Goal: Task Accomplishment & Management: Manage account settings

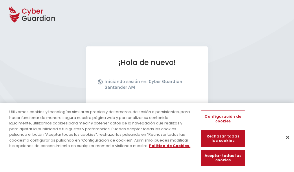
scroll to position [71, 0]
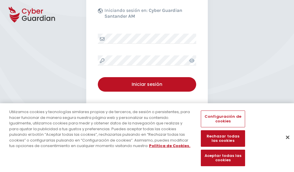
click at [285, 143] on button "Cerrar" at bounding box center [287, 136] width 13 height 13
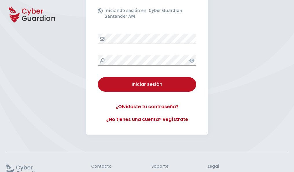
scroll to position [113, 0]
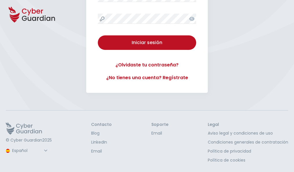
click at [98, 35] on button "Iniciar sesión" at bounding box center [147, 42] width 98 height 14
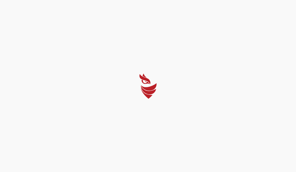
select select "Português (BR)"
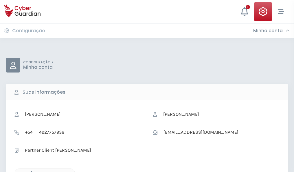
click at [30, 171] on icon "button" at bounding box center [29, 173] width 5 height 5
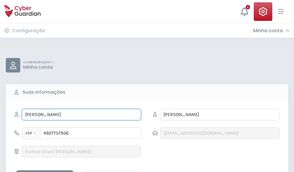
click at [81, 114] on input "ELPIDIO" at bounding box center [81, 114] width 119 height 12
type input "E"
type input "Fabio"
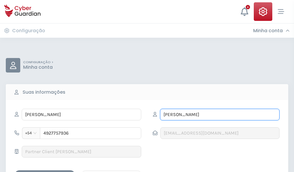
click at [220, 114] on input "BERMUDEZ" at bounding box center [219, 114] width 119 height 12
type input "B"
type input "Palacios"
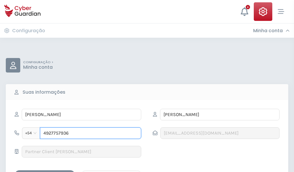
click at [91, 133] on input "4927757936" at bounding box center [90, 133] width 101 height 12
type input "4"
type input "4983596937"
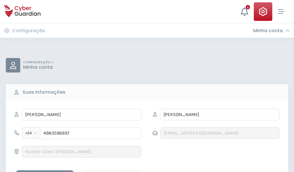
click at [45, 171] on div "Salvar alterações" at bounding box center [45, 174] width 52 height 7
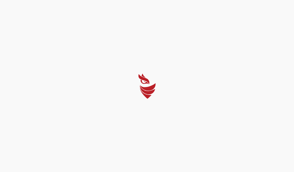
select select "Português (BR)"
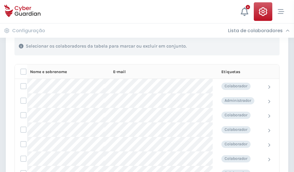
scroll to position [248, 0]
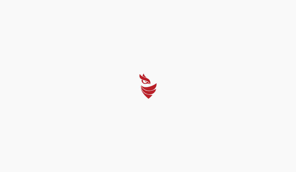
select select "Português (BR)"
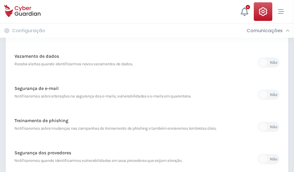
scroll to position [305, 0]
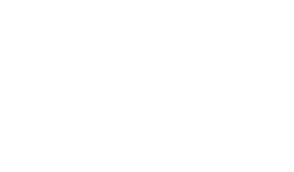
select select "Português (BR)"
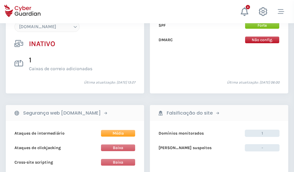
scroll to position [544, 0]
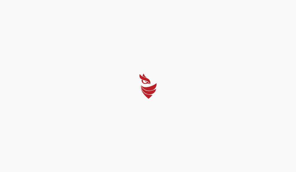
select select "Português (BR)"
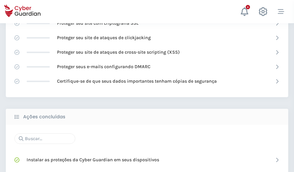
scroll to position [385, 0]
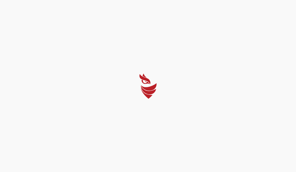
select select "Português (BR)"
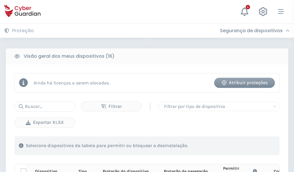
scroll to position [511, 0]
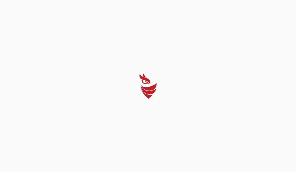
select select "Português (BR)"
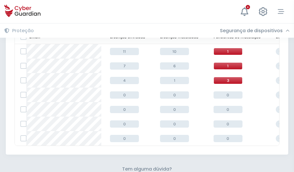
scroll to position [254, 0]
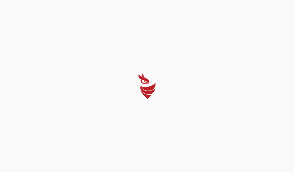
select select "Português (BR)"
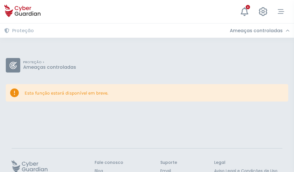
scroll to position [38, 0]
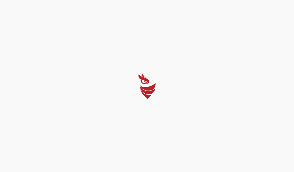
select select "Português (BR)"
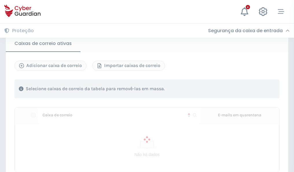
scroll to position [477, 0]
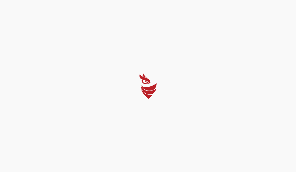
select select "Português (BR)"
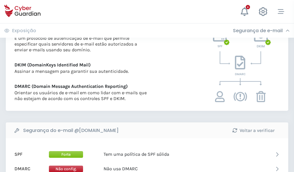
scroll to position [312, 0]
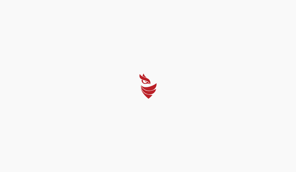
select select "Português (BR)"
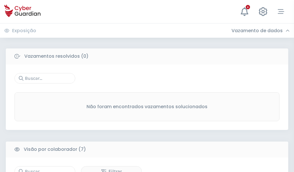
scroll to position [478, 0]
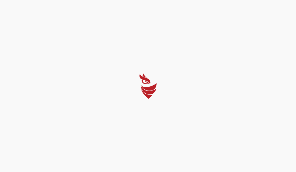
select select "Português (BR)"
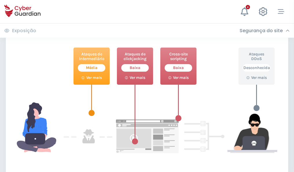
scroll to position [315, 0]
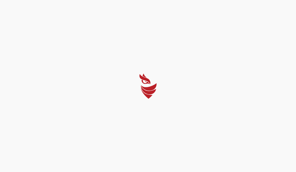
select select "Português (BR)"
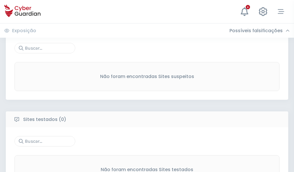
scroll to position [303, 0]
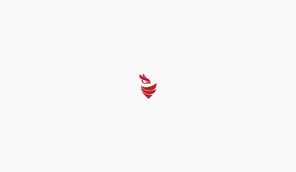
select select "Português (BR)"
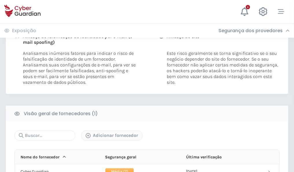
scroll to position [295, 0]
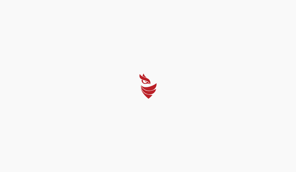
select select "Português (BR)"
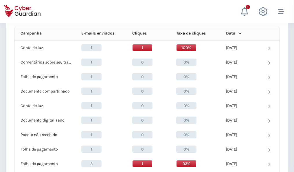
scroll to position [519, 0]
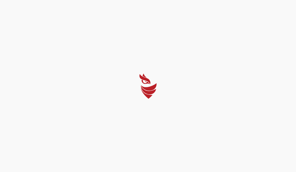
select select "Português (BR)"
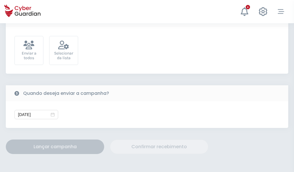
scroll to position [212, 0]
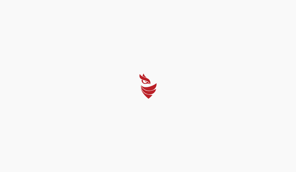
select select "Português (BR)"
